Goal: Obtain resource: Obtain resource

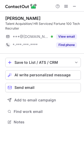
scroll to position [118, 84]
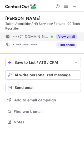
click at [68, 36] on button "View email" at bounding box center [66, 36] width 21 height 5
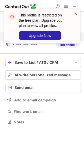
click at [74, 13] on span at bounding box center [75, 13] width 4 height 5
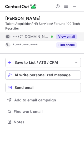
click at [70, 38] on button "View email" at bounding box center [66, 36] width 21 height 5
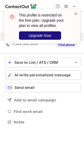
click at [51, 34] on button "Upgrade Now" at bounding box center [40, 35] width 42 height 8
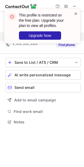
click at [76, 14] on span at bounding box center [75, 13] width 4 height 5
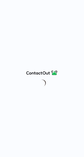
click at [80, 4] on div at bounding box center [42, 78] width 84 height 157
